Goal: Task Accomplishment & Management: Use online tool/utility

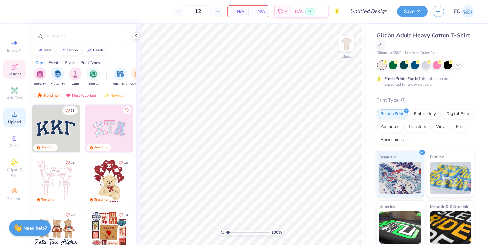
click at [14, 119] on span "Upload" at bounding box center [14, 121] width 13 height 5
click at [458, 68] on div at bounding box center [426, 65] width 96 height 8
click at [459, 64] on icon at bounding box center [458, 64] width 5 height 5
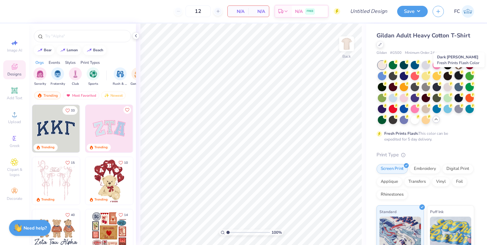
click at [457, 74] on div at bounding box center [459, 75] width 8 height 8
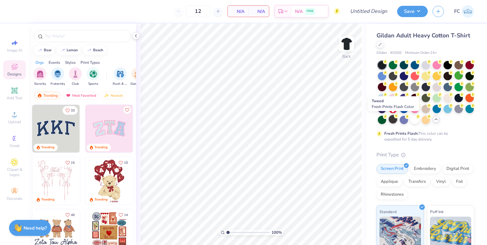
click at [395, 120] on div at bounding box center [393, 119] width 8 height 8
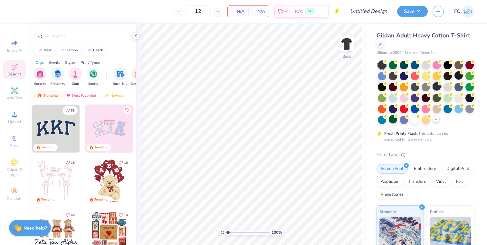
click at [437, 89] on div at bounding box center [437, 86] width 8 height 8
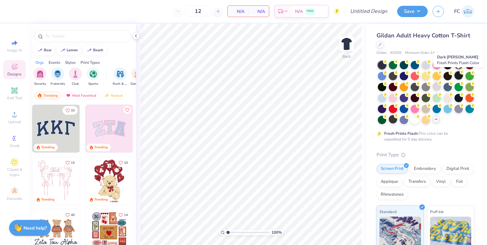
click at [457, 76] on div at bounding box center [459, 75] width 8 height 8
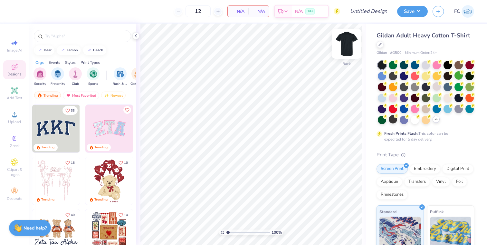
click at [350, 46] on img at bounding box center [347, 44] width 26 height 26
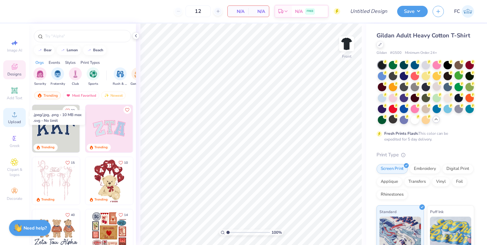
click at [13, 113] on icon at bounding box center [15, 114] width 8 height 8
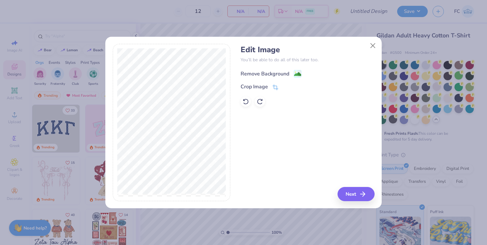
click at [295, 73] on image at bounding box center [297, 74] width 7 height 7
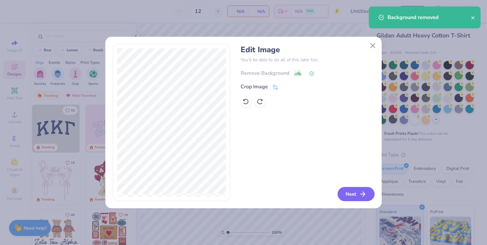
click at [342, 190] on button "Next" at bounding box center [356, 194] width 37 height 14
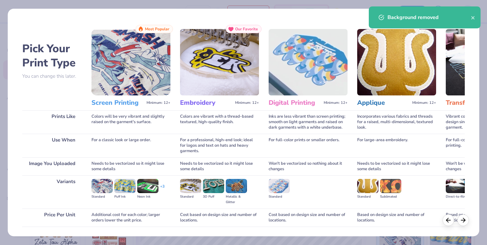
scroll to position [44, 0]
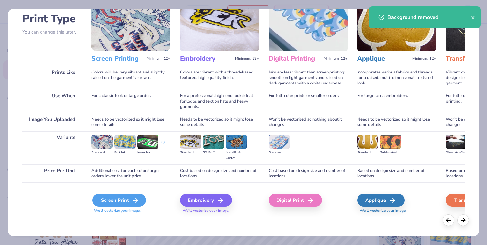
click at [130, 200] on div "Screen Print" at bounding box center [118, 200] width 53 height 13
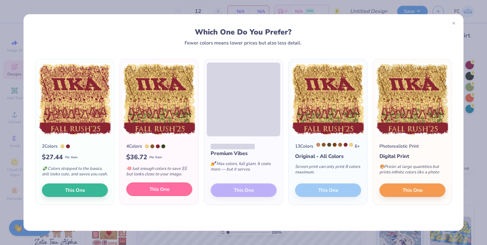
click at [182, 190] on button "This One" at bounding box center [159, 189] width 66 height 14
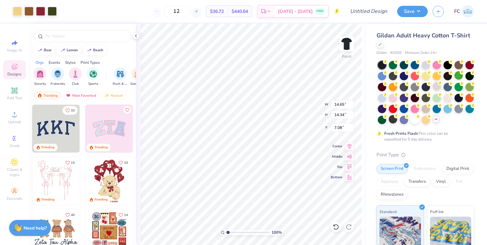
click at [290, 113] on div at bounding box center [243, 106] width 160 height 23
click at [293, 194] on div at bounding box center [243, 122] width 487 height 245
type input "3.00"
type input "10.40"
click at [333, 226] on icon at bounding box center [336, 227] width 6 height 6
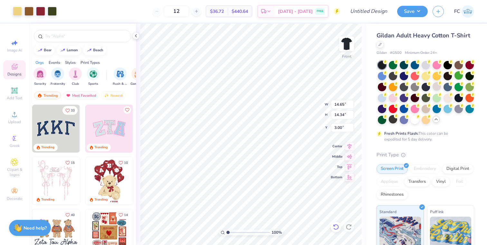
type input "12.65"
type input "12.39"
type input "3.00"
type input "12.01"
type input "11.76"
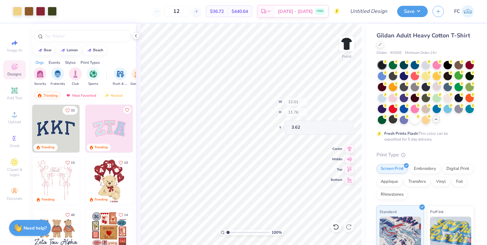
type input "3.24"
click at [346, 46] on img at bounding box center [347, 44] width 26 height 26
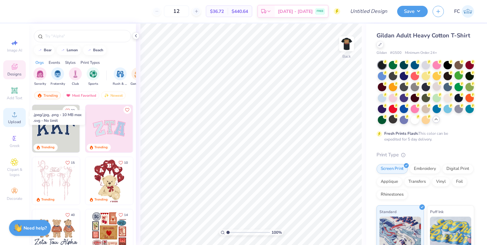
click at [16, 120] on span "Upload" at bounding box center [14, 121] width 13 height 5
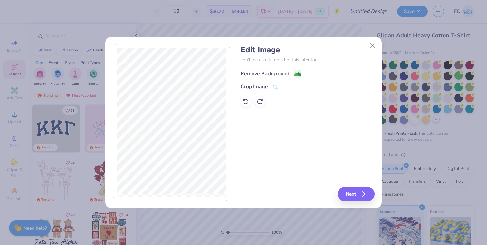
click at [298, 71] on image at bounding box center [297, 74] width 7 height 7
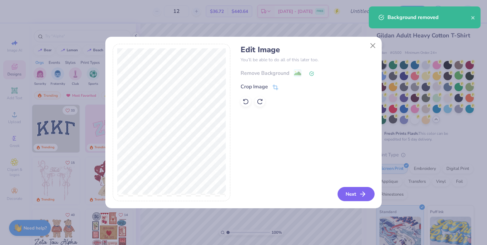
click at [350, 194] on button "Next" at bounding box center [356, 194] width 37 height 14
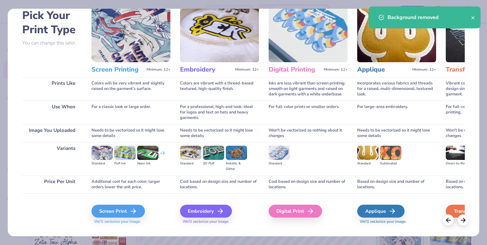
scroll to position [44, 0]
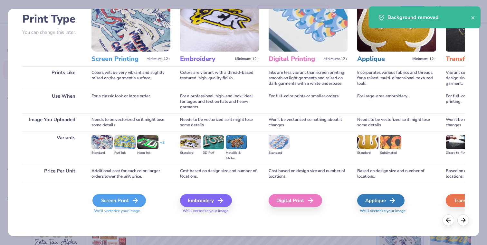
click at [139, 198] on div "Screen Print" at bounding box center [118, 200] width 53 height 13
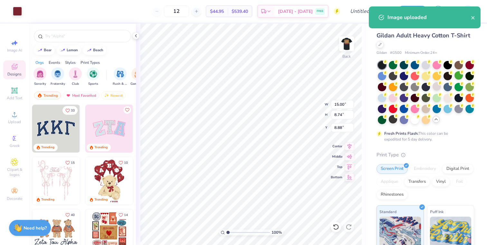
type input "3.91"
type input "2.28"
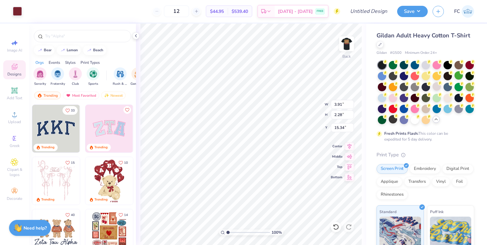
type input "3.00"
click at [352, 39] on img at bounding box center [347, 44] width 26 height 26
click at [346, 41] on img at bounding box center [346, 43] width 13 height 13
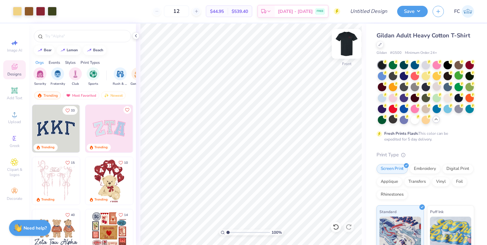
click at [348, 41] on img at bounding box center [347, 44] width 26 height 26
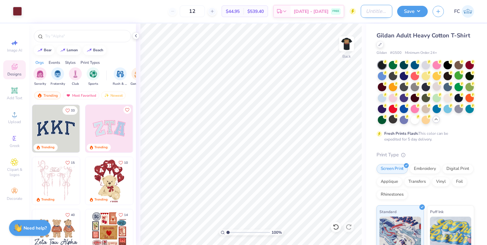
click at [381, 13] on input "Design Title" at bounding box center [377, 11] width 32 height 13
type input "PIKE Rush"
click at [409, 9] on button "Save" at bounding box center [412, 10] width 31 height 11
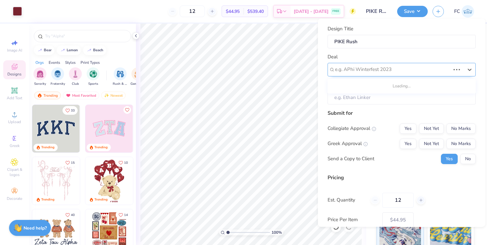
click at [405, 73] on div at bounding box center [392, 69] width 115 height 9
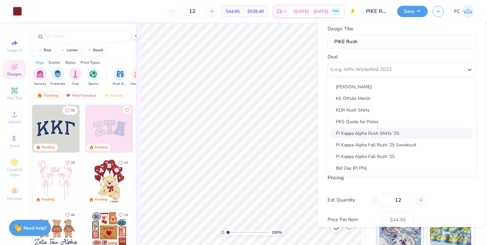
click at [398, 135] on div "Pi Kappa Alpha Rush Shirts '25" at bounding box center [401, 133] width 143 height 11
type input "[PERSON_NAME]"
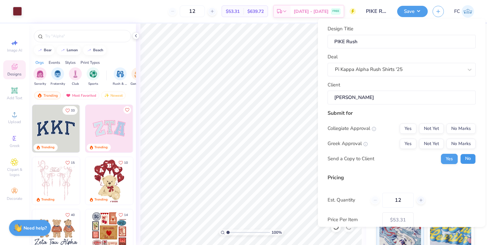
click at [465, 162] on button "No" at bounding box center [467, 158] width 15 height 10
click at [411, 140] on button "Yes" at bounding box center [408, 143] width 17 height 10
click at [462, 130] on button "No Marks" at bounding box center [460, 128] width 29 height 10
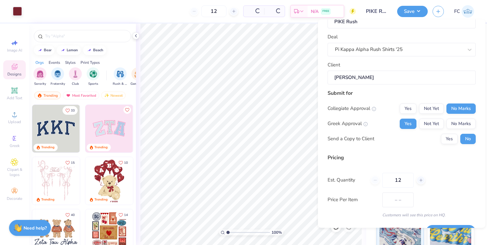
scroll to position [37, 0]
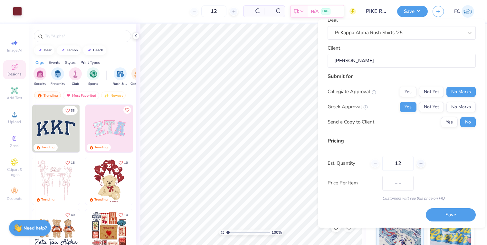
type input "$53.31"
click at [407, 161] on input "12" at bounding box center [397, 163] width 31 height 15
click at [394, 166] on input "12" at bounding box center [397, 163] width 31 height 15
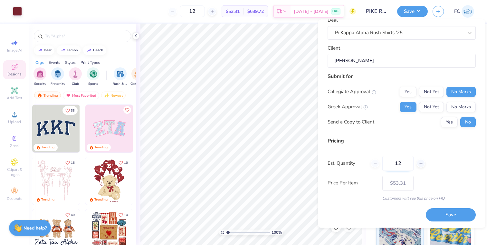
click at [394, 166] on input "12" at bounding box center [397, 163] width 31 height 15
type input "50"
type input "$21.89"
type input "50"
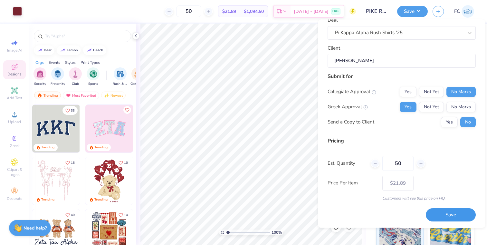
click at [438, 215] on button "Save" at bounding box center [451, 214] width 50 height 13
type input "$21.89"
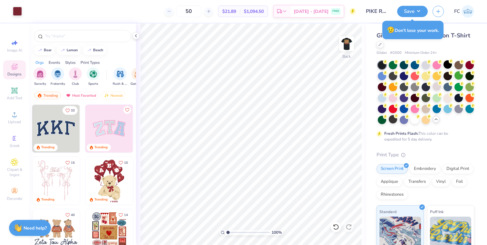
click at [445, 69] on div at bounding box center [426, 92] width 96 height 63
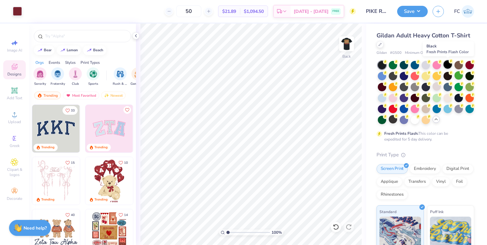
click at [445, 64] on div at bounding box center [448, 64] width 8 height 8
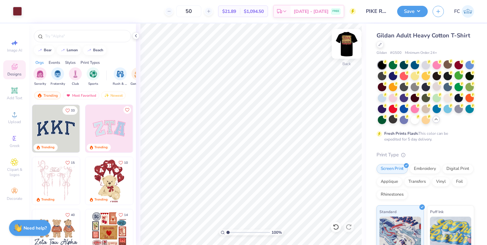
click at [344, 44] on img at bounding box center [347, 44] width 26 height 26
click at [447, 75] on div at bounding box center [448, 75] width 8 height 8
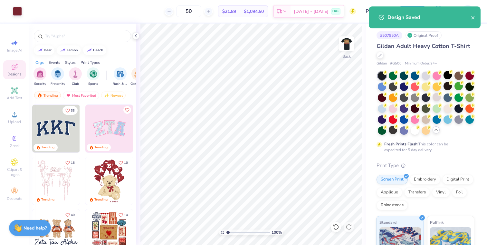
click at [368, 47] on div "# 507950A Original Proof Gildan Adult Heavy Cotton T-Shirt Gildan # G500 Minimu…" at bounding box center [426, 193] width 121 height 338
click at [471, 19] on icon "close" at bounding box center [473, 17] width 5 height 5
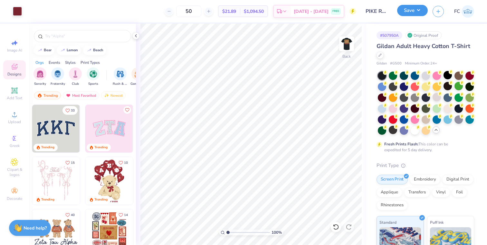
click at [408, 9] on button "Save" at bounding box center [412, 10] width 31 height 11
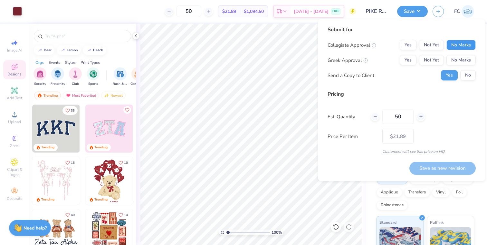
click at [457, 45] on button "No Marks" at bounding box center [460, 45] width 29 height 10
click at [407, 63] on button "Yes" at bounding box center [408, 60] width 17 height 10
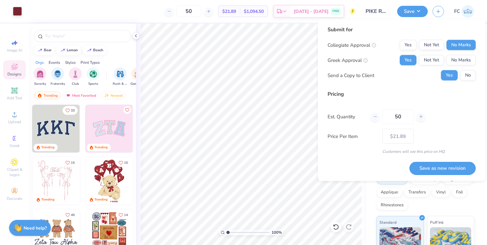
click at [476, 76] on div "Submit for Collegiate Approval Yes Not Yet No Marks Greek Approval Yes Not Yet …" at bounding box center [402, 100] width 168 height 162
click at [467, 75] on button "No" at bounding box center [467, 75] width 15 height 10
click at [433, 169] on button "Save as new revision" at bounding box center [442, 167] width 66 height 13
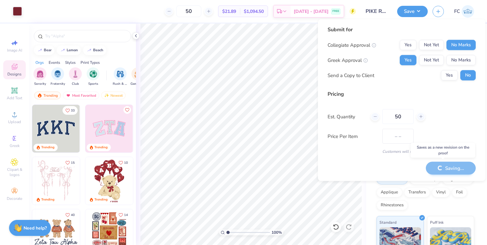
type input "$21.89"
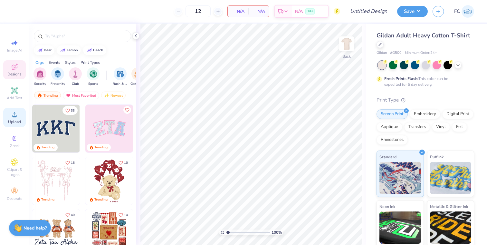
click at [12, 115] on icon at bounding box center [15, 114] width 8 height 8
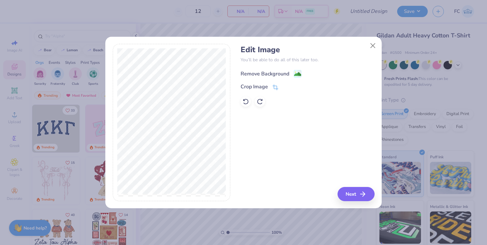
click at [294, 70] on icon at bounding box center [298, 74] width 8 height 8
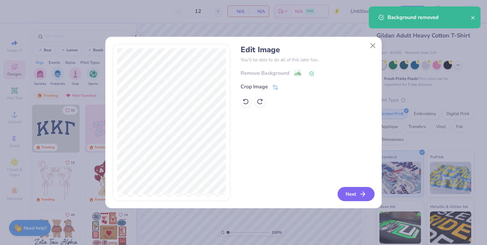
click at [347, 197] on button "Next" at bounding box center [356, 194] width 37 height 14
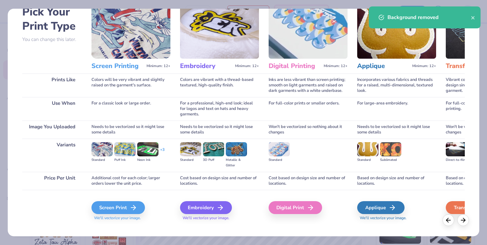
scroll to position [44, 0]
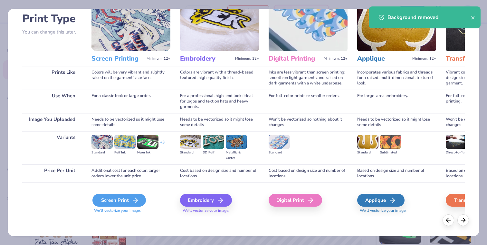
click at [133, 200] on icon at bounding box center [135, 200] width 8 height 8
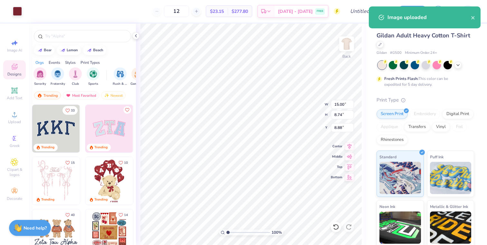
type input "5.62"
type input "3.27"
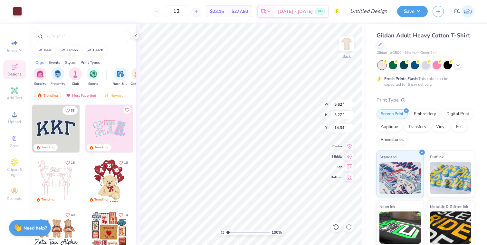
type input "3.00"
type input "4.36"
type input "2.54"
click at [341, 47] on img at bounding box center [347, 44] width 26 height 26
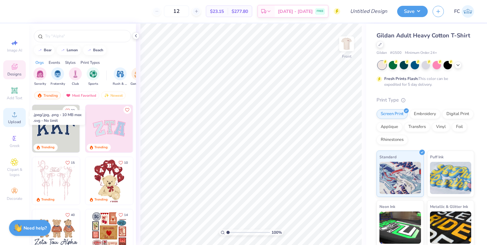
click at [13, 111] on icon at bounding box center [15, 114] width 8 height 8
click at [11, 114] on icon at bounding box center [15, 114] width 8 height 8
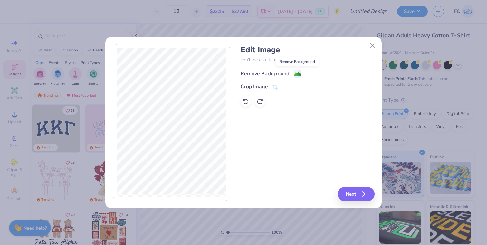
click at [296, 74] on image at bounding box center [297, 74] width 7 height 7
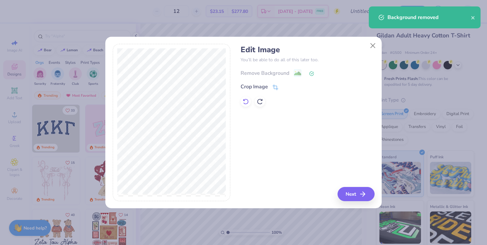
click at [247, 101] on icon at bounding box center [246, 101] width 6 height 6
click at [361, 196] on icon "button" at bounding box center [365, 194] width 8 height 8
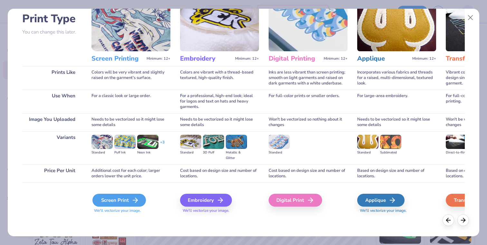
click at [121, 202] on div "Screen Print" at bounding box center [118, 200] width 53 height 13
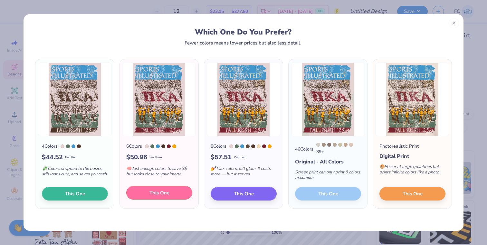
click at [180, 195] on button "This One" at bounding box center [159, 193] width 66 height 14
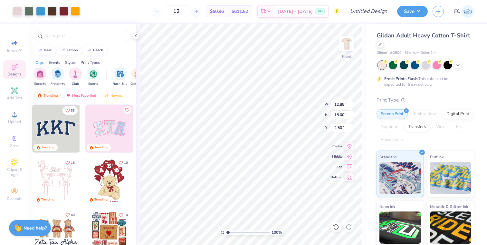
type input "2.50"
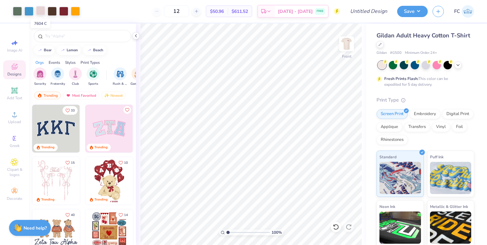
click at [43, 13] on div at bounding box center [40, 10] width 9 height 9
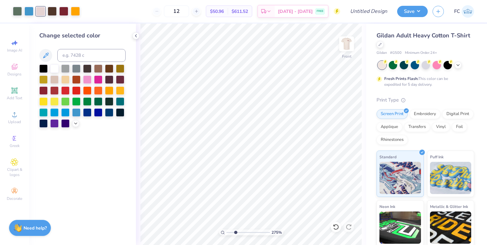
drag, startPoint x: 227, startPoint y: 232, endPoint x: 235, endPoint y: 230, distance: 8.1
click at [235, 230] on input "range" at bounding box center [247, 232] width 43 height 6
click at [234, 229] on input "range" at bounding box center [247, 232] width 43 height 6
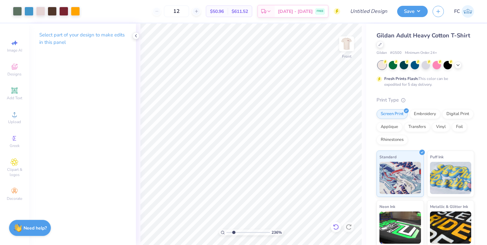
click at [334, 226] on icon at bounding box center [334, 225] width 1 height 1
click at [336, 228] on icon at bounding box center [336, 227] width 6 height 6
click at [351, 230] on div at bounding box center [349, 227] width 10 height 10
drag, startPoint x: 233, startPoint y: 232, endPoint x: 220, endPoint y: 230, distance: 12.7
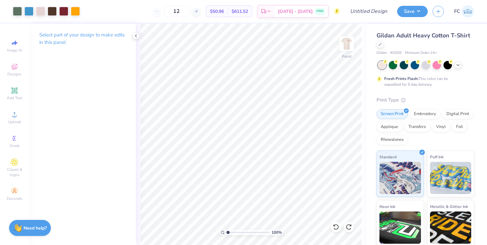
type input "1"
click at [226, 230] on input "range" at bounding box center [247, 232] width 43 height 6
type input "3.00"
click at [352, 39] on img at bounding box center [347, 44] width 26 height 26
click at [350, 38] on img at bounding box center [347, 44] width 26 height 26
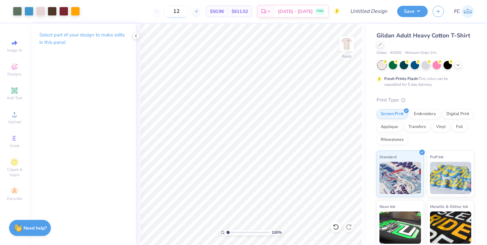
click at [188, 11] on input "12" at bounding box center [176, 11] width 25 height 12
type input "1"
type input "50"
click at [343, 52] on img at bounding box center [347, 44] width 26 height 26
click at [343, 50] on img at bounding box center [346, 43] width 13 height 13
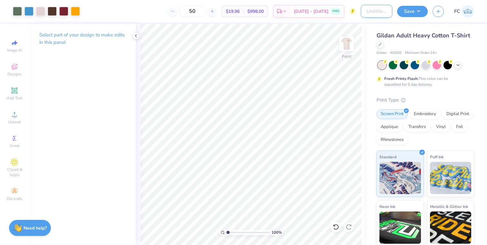
click at [374, 12] on input "Design Title" at bounding box center [377, 11] width 32 height 13
type input "PIKE Rush"
click at [419, 10] on button "Save" at bounding box center [412, 10] width 31 height 11
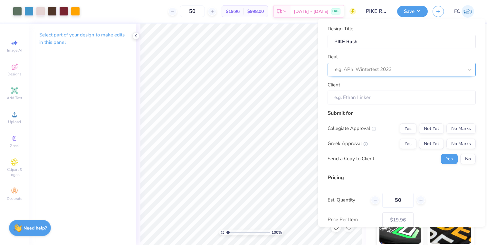
click at [409, 66] on div at bounding box center [399, 69] width 128 height 9
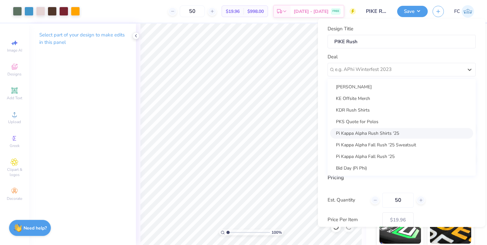
click at [395, 133] on div "Pi Kappa Alpha Rush Shirts '25" at bounding box center [401, 133] width 143 height 11
type input "[PERSON_NAME]"
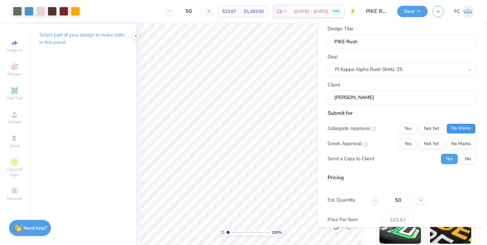
click at [466, 132] on button "No Marks" at bounding box center [460, 128] width 29 height 10
click at [404, 146] on button "Yes" at bounding box center [408, 143] width 17 height 10
click at [470, 158] on button "No" at bounding box center [467, 158] width 15 height 10
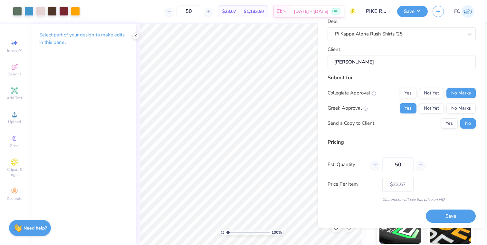
scroll to position [37, 0]
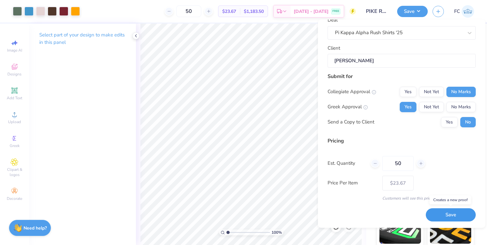
click at [444, 216] on button "Save" at bounding box center [451, 214] width 50 height 13
type input "– –"
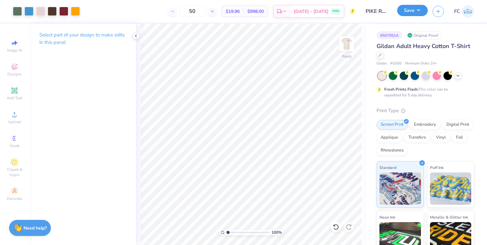
click at [410, 9] on button "Save" at bounding box center [412, 10] width 31 height 11
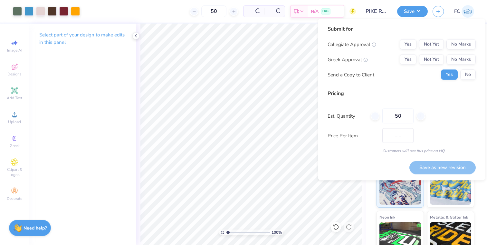
type input "$23.67"
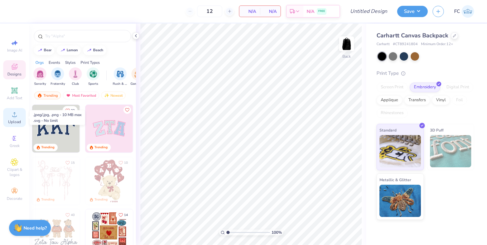
click at [15, 117] on circle at bounding box center [15, 117] width 4 height 4
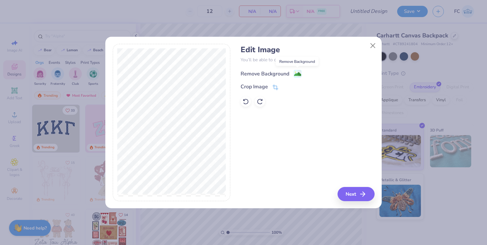
click at [294, 75] on image at bounding box center [297, 74] width 7 height 7
click at [348, 189] on button "Next" at bounding box center [357, 194] width 37 height 14
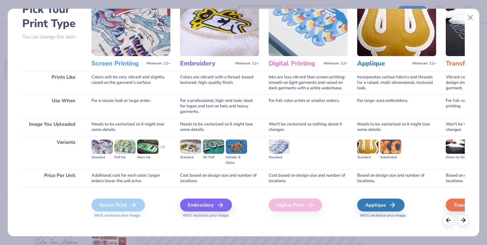
scroll to position [44, 0]
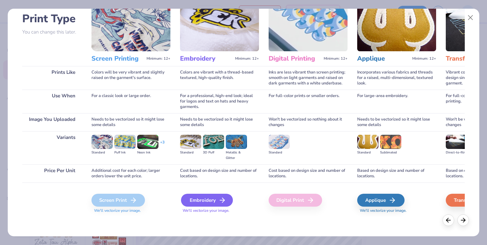
click at [192, 203] on div "Embroidery" at bounding box center [207, 200] width 52 height 13
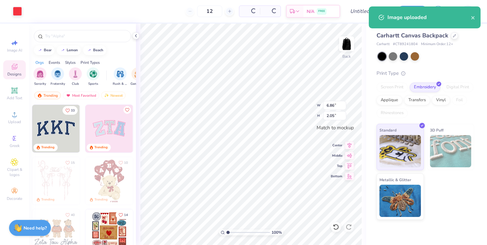
type input "6.86"
type input "2.05"
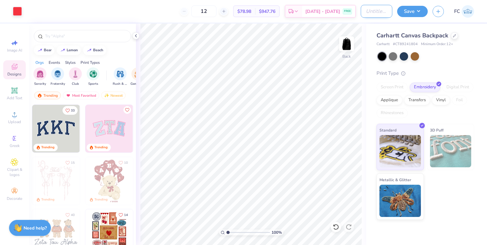
click at [384, 10] on input "Design Title" at bounding box center [377, 11] width 32 height 13
type input "KE Offsite Merch"
click at [214, 9] on input "12" at bounding box center [203, 11] width 25 height 12
click at [210, 11] on input "12" at bounding box center [203, 11] width 25 height 12
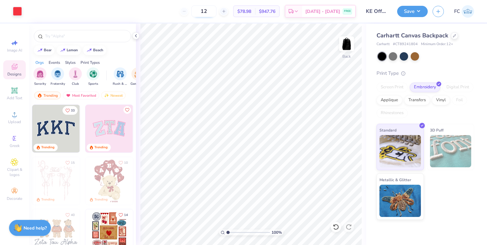
click at [210, 11] on input "12" at bounding box center [203, 11] width 25 height 12
type input "50"
click at [400, 11] on button "Save" at bounding box center [412, 10] width 31 height 11
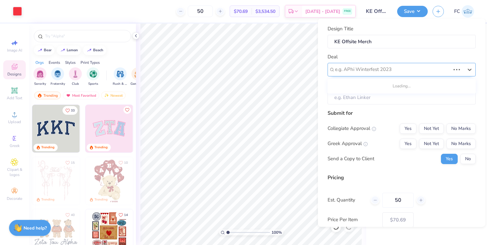
click at [388, 68] on div at bounding box center [392, 69] width 115 height 9
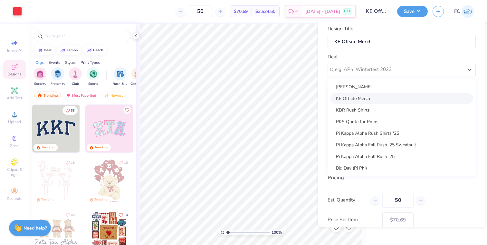
click at [386, 102] on div "KE Offsite Merch" at bounding box center [401, 98] width 143 height 11
type input "Brian Clausen"
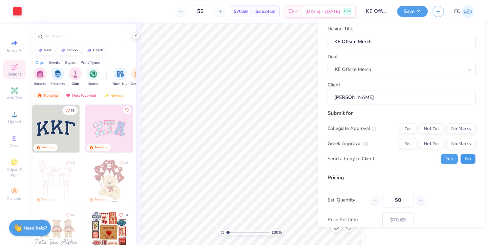
click at [475, 158] on button "No" at bounding box center [467, 158] width 15 height 10
click at [466, 123] on div "Submit for Collegiate Approval Yes Not Yet No Marks Greek Approval Yes Not Yet …" at bounding box center [402, 139] width 148 height 60
click at [466, 126] on button "No Marks" at bounding box center [460, 128] width 29 height 10
click at [466, 137] on div "Collegiate Approval Yes Not Yet No Marks Greek Approval Yes Not Yet No Marks Se…" at bounding box center [402, 143] width 148 height 41
click at [465, 142] on button "No Marks" at bounding box center [460, 143] width 29 height 10
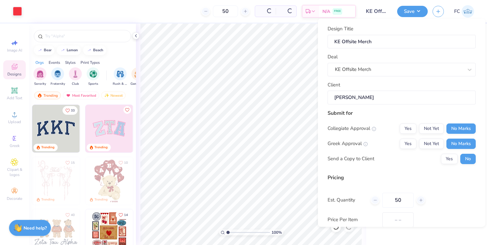
type input "$70.69"
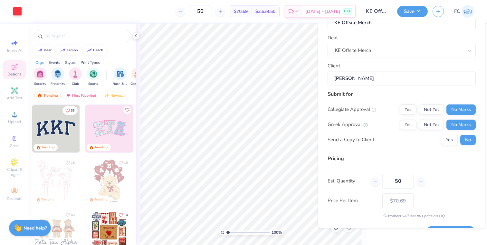
scroll to position [37, 0]
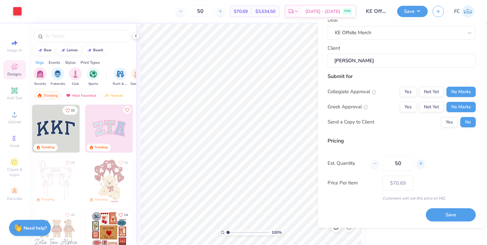
click at [423, 165] on icon at bounding box center [421, 163] width 5 height 5
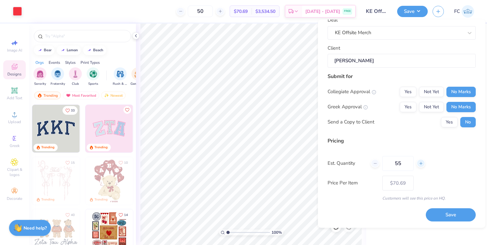
click at [423, 165] on icon at bounding box center [421, 163] width 5 height 5
type input "56"
type input "– –"
click at [423, 165] on icon at bounding box center [421, 163] width 5 height 5
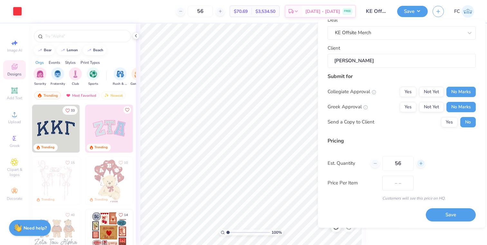
type input "57"
type input "$70.50"
click at [423, 165] on icon at bounding box center [421, 163] width 5 height 5
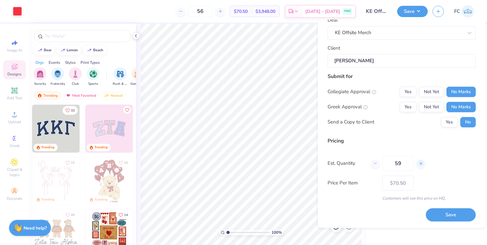
type input "60"
type input "$70.40"
click at [377, 164] on div at bounding box center [375, 163] width 9 height 9
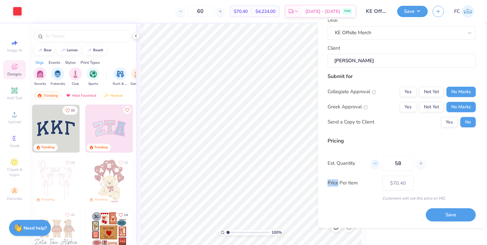
click at [377, 164] on div at bounding box center [375, 163] width 9 height 9
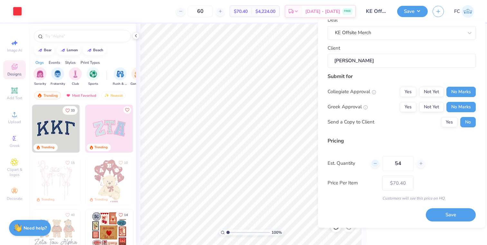
type input "53"
click at [377, 164] on div at bounding box center [375, 163] width 9 height 9
type input "53"
type input "52"
type input "$70.59"
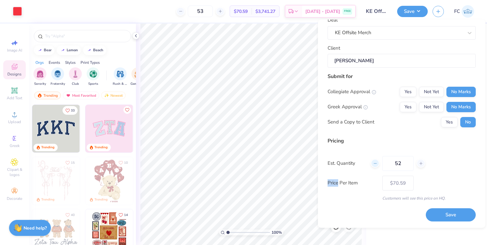
click at [377, 164] on div at bounding box center [375, 163] width 9 height 9
type input "51"
click at [377, 164] on div at bounding box center [375, 163] width 9 height 9
type input "51"
type input "50"
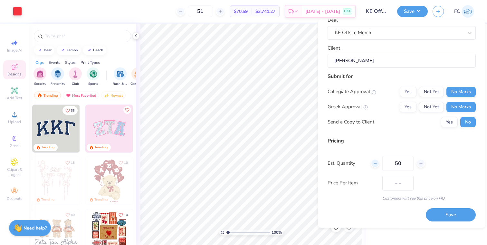
type input "$70.66"
type input "50"
type input "$70.69"
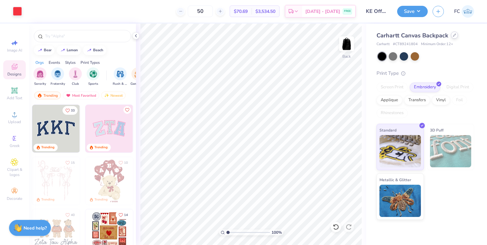
click at [455, 35] on div at bounding box center [454, 35] width 7 height 7
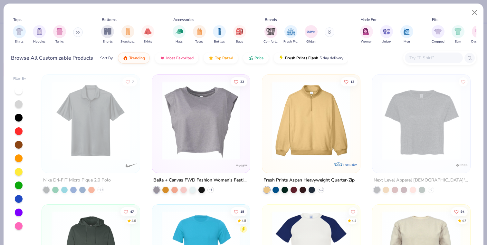
click at [426, 59] on input "text" at bounding box center [434, 57] width 50 height 7
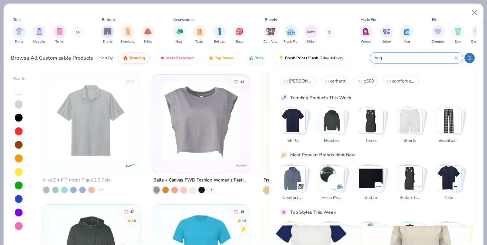
type input "bag"
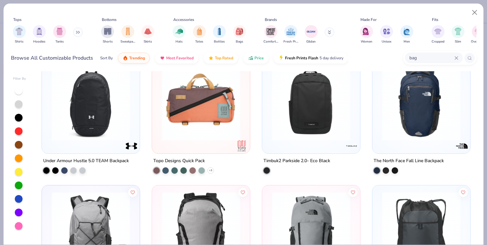
scroll to position [935, 0]
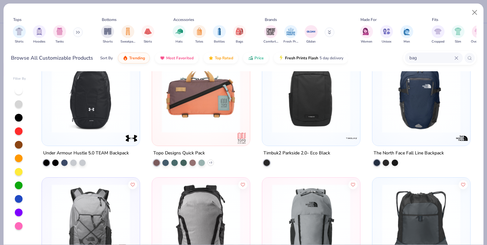
click at [450, 110] on img at bounding box center [421, 93] width 85 height 79
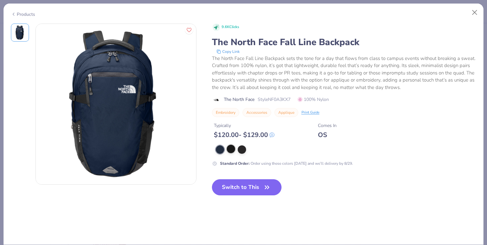
click at [232, 149] on div at bounding box center [231, 149] width 8 height 8
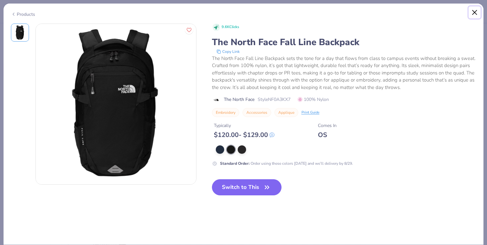
click at [475, 14] on button "Close" at bounding box center [475, 12] width 12 height 12
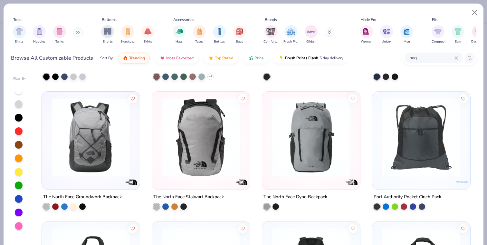
scroll to position [1032, 0]
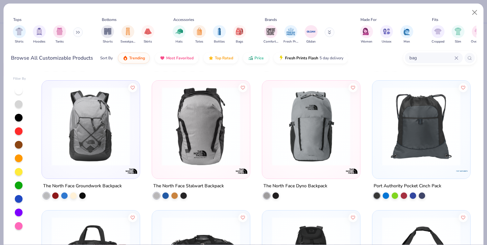
click at [101, 160] on img at bounding box center [90, 126] width 85 height 79
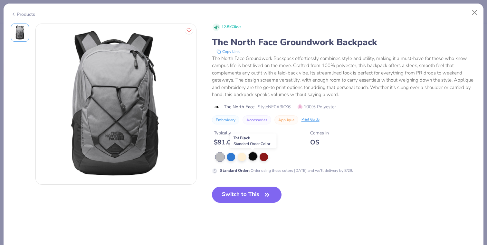
click at [252, 157] on div at bounding box center [253, 156] width 8 height 8
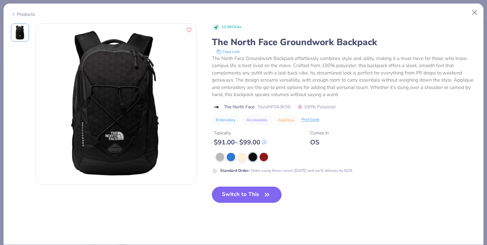
click at [251, 194] on button "Switch to This" at bounding box center [247, 195] width 70 height 16
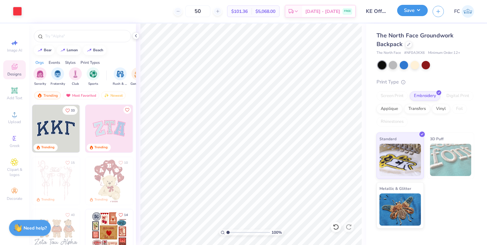
click at [420, 10] on button "Save" at bounding box center [412, 10] width 31 height 11
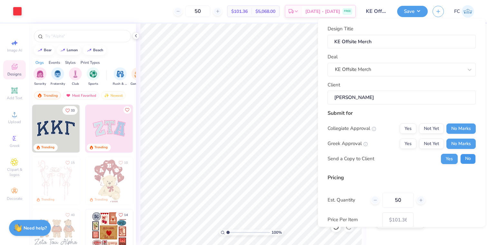
click at [464, 159] on button "No" at bounding box center [467, 158] width 15 height 10
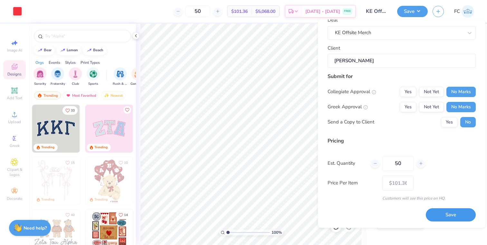
click at [447, 215] on button "Save" at bounding box center [451, 214] width 50 height 13
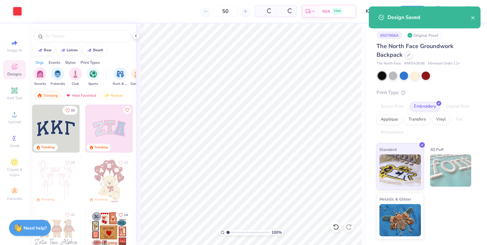
type input "$101.36"
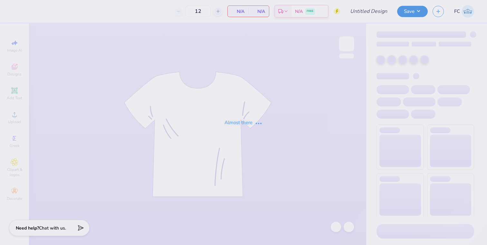
type input "KE Intern Shirts 2025 - Option 2"
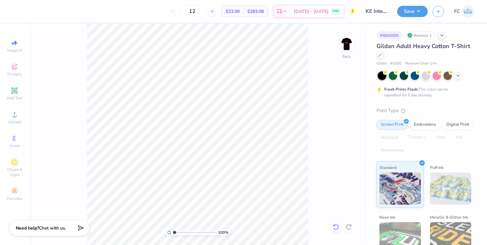
click at [335, 226] on icon at bounding box center [334, 225] width 1 height 1
click at [17, 10] on div at bounding box center [17, 10] width 9 height 9
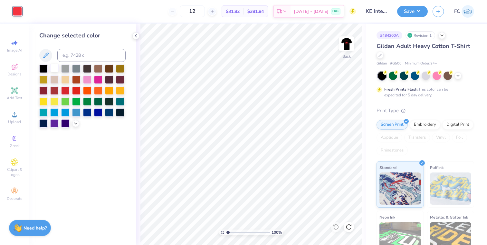
click at [53, 67] on div at bounding box center [54, 68] width 8 height 8
click at [345, 43] on img at bounding box center [347, 44] width 26 height 26
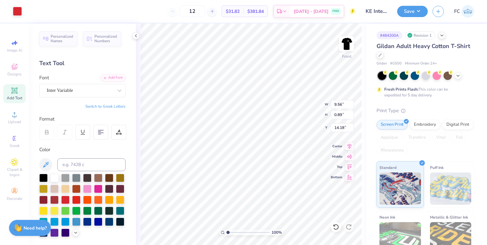
type input "12.73"
click at [337, 224] on icon at bounding box center [336, 227] width 6 height 6
type textarea "O"
type textarea "DURANGO OFFSITE"
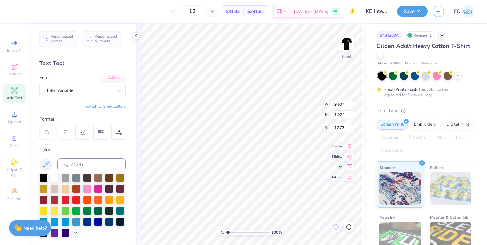
scroll to position [0, 2]
type input "11.12"
type input "0.90"
type input "12.85"
type input "9.60"
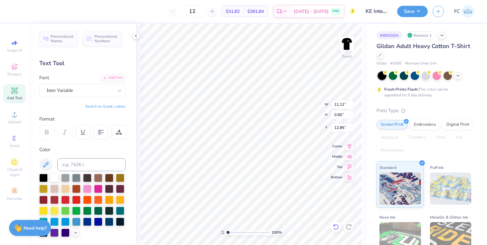
type input "0.77"
type input "14.94"
type input "14.68"
type input "14.25"
click at [400, 13] on button "Save" at bounding box center [412, 10] width 31 height 11
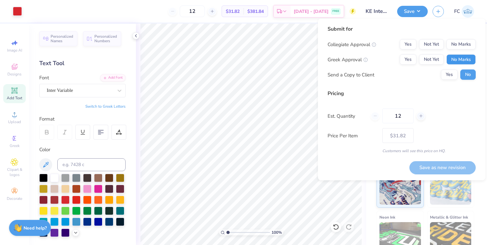
click at [461, 60] on button "No Marks" at bounding box center [460, 59] width 29 height 10
click at [458, 43] on button "No Marks" at bounding box center [460, 44] width 29 height 10
click at [427, 168] on button "Save as new revision" at bounding box center [442, 167] width 66 height 13
type input "$31.82"
click at [205, 11] on input "12" at bounding box center [192, 11] width 25 height 12
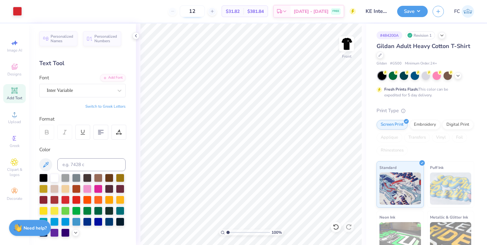
drag, startPoint x: 206, startPoint y: 11, endPoint x: 192, endPoint y: 10, distance: 13.9
click at [191, 10] on input "12" at bounding box center [192, 11] width 25 height 12
click at [405, 9] on button "Save" at bounding box center [412, 10] width 31 height 11
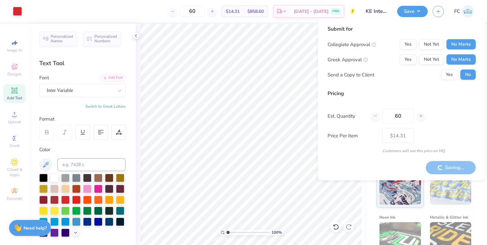
type input "12"
type input "– –"
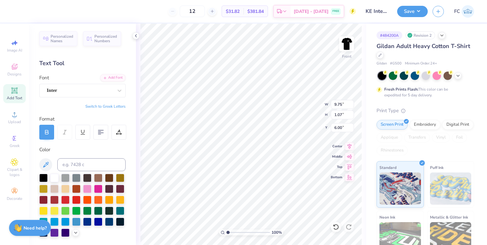
click at [54, 176] on div at bounding box center [54, 178] width 8 height 8
click at [58, 178] on div at bounding box center [54, 177] width 8 height 8
click at [299, 115] on div "100 % Front W 3.84 H 1.92 Y 10.33 Center Middle Top Bottom" at bounding box center [251, 134] width 230 height 221
click at [51, 178] on div at bounding box center [54, 177] width 8 height 8
click at [53, 177] on div at bounding box center [54, 177] width 8 height 8
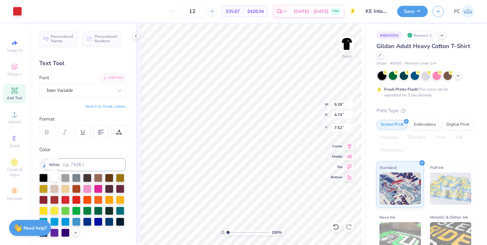
click at [55, 176] on div at bounding box center [54, 177] width 8 height 8
click at [16, 12] on div at bounding box center [17, 10] width 9 height 9
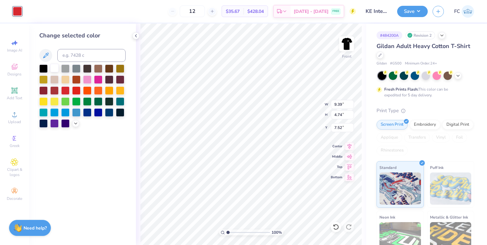
click at [54, 68] on div at bounding box center [54, 68] width 8 height 8
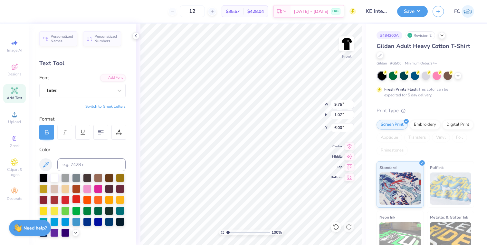
click at [73, 197] on div at bounding box center [76, 199] width 8 height 8
click at [66, 198] on div at bounding box center [65, 199] width 8 height 8
click at [76, 199] on div at bounding box center [76, 199] width 8 height 8
click at [51, 177] on div at bounding box center [54, 177] width 8 height 8
type input "14.06"
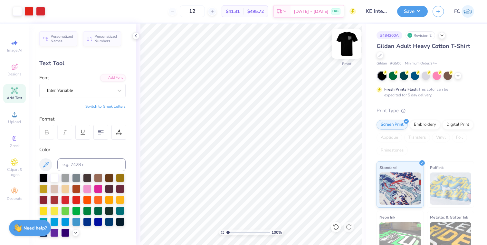
click at [351, 37] on img at bounding box center [347, 44] width 26 height 26
click at [351, 37] on img at bounding box center [346, 43] width 13 height 13
click at [408, 10] on button "Save" at bounding box center [412, 10] width 31 height 11
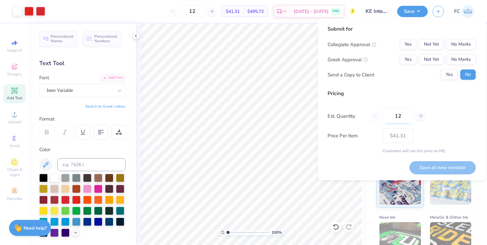
drag, startPoint x: 409, startPoint y: 116, endPoint x: 388, endPoint y: 116, distance: 21.3
click at [388, 116] on input "12" at bounding box center [397, 116] width 31 height 15
type input "60"
type input "$15.54"
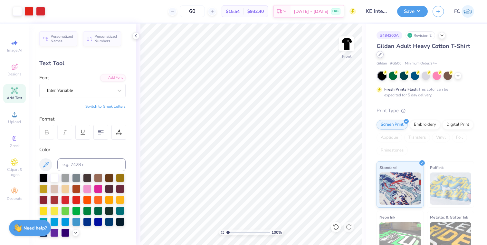
click at [380, 56] on icon at bounding box center [380, 54] width 3 height 3
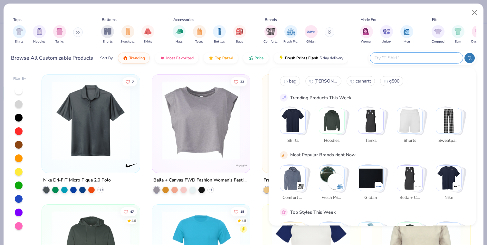
click at [410, 56] on input "text" at bounding box center [416, 57] width 84 height 7
type input "comfort colors"
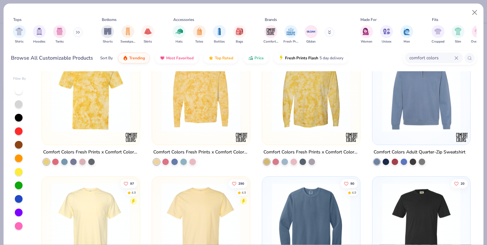
scroll to position [478, 0]
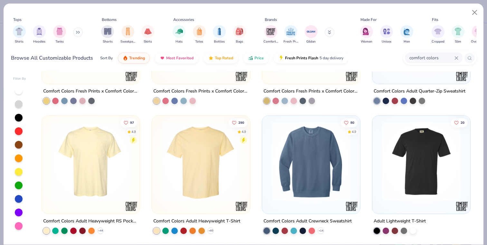
click at [179, 179] on img at bounding box center [200, 161] width 85 height 79
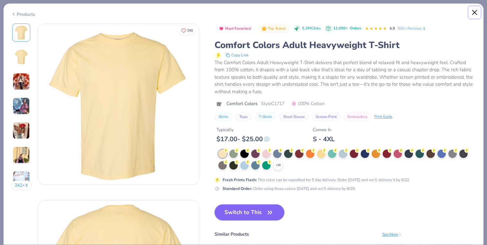
click at [473, 13] on button "Close" at bounding box center [475, 12] width 12 height 12
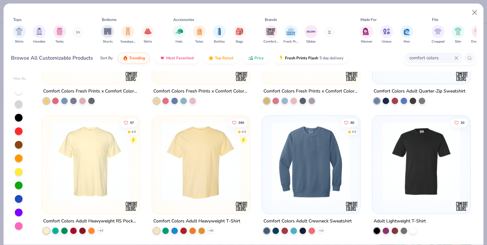
click at [95, 185] on img at bounding box center [90, 161] width 85 height 79
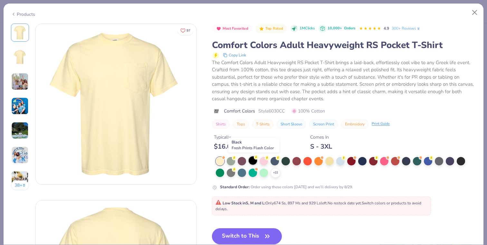
click at [254, 159] on icon at bounding box center [256, 157] width 5 height 5
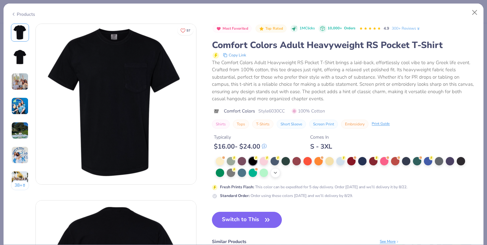
click at [277, 173] on icon at bounding box center [275, 172] width 5 height 5
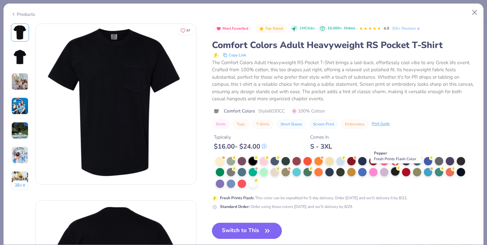
click at [396, 170] on div at bounding box center [395, 171] width 8 height 8
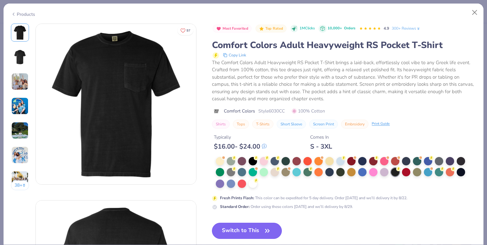
click at [272, 228] on button "Switch to This" at bounding box center [247, 231] width 70 height 16
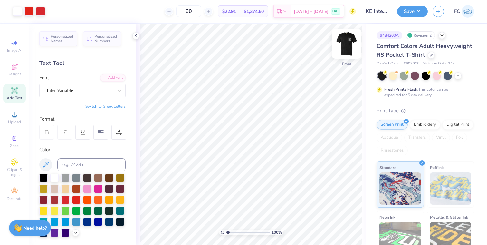
click at [338, 46] on img at bounding box center [347, 44] width 26 height 26
click at [415, 12] on button "Save" at bounding box center [412, 10] width 31 height 11
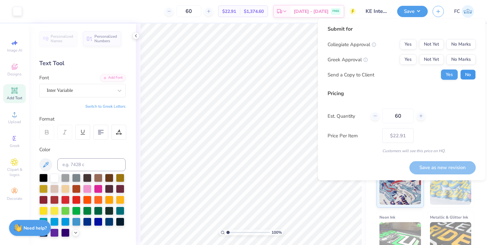
click at [465, 76] on button "No" at bounding box center [467, 75] width 15 height 10
click at [455, 43] on button "No Marks" at bounding box center [460, 44] width 29 height 10
click at [456, 59] on button "No Marks" at bounding box center [460, 59] width 29 height 10
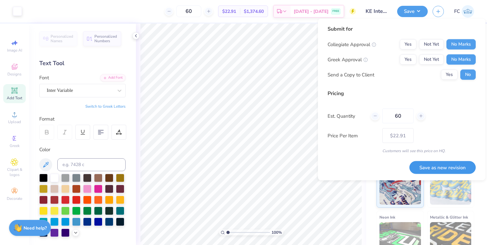
click at [437, 169] on button "Save as new revision" at bounding box center [442, 167] width 66 height 13
type input "$22.91"
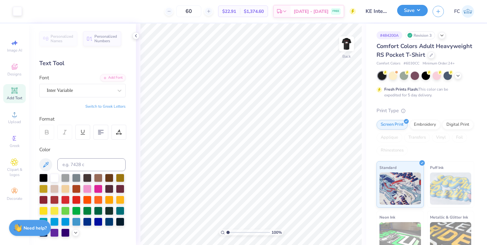
click at [402, 14] on button "Save" at bounding box center [412, 10] width 31 height 11
